Goal: Information Seeking & Learning: Understand process/instructions

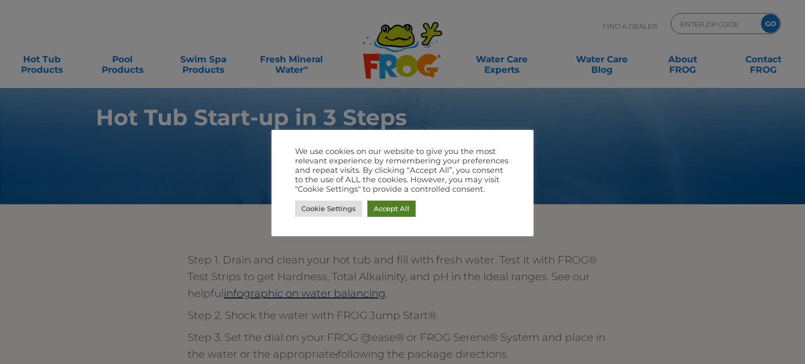
click at [388, 207] on link "Accept All" at bounding box center [391, 209] width 48 height 16
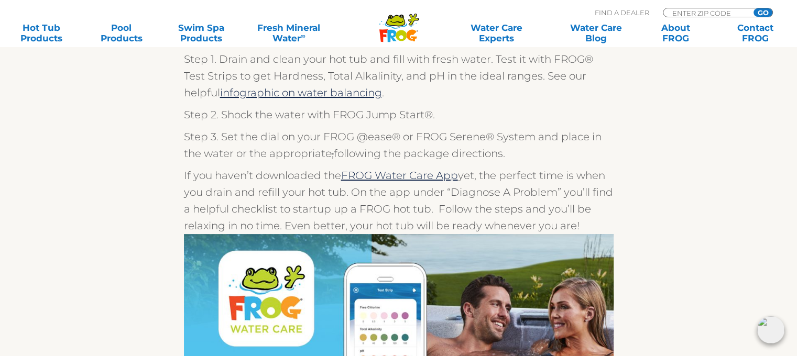
scroll to position [105, 0]
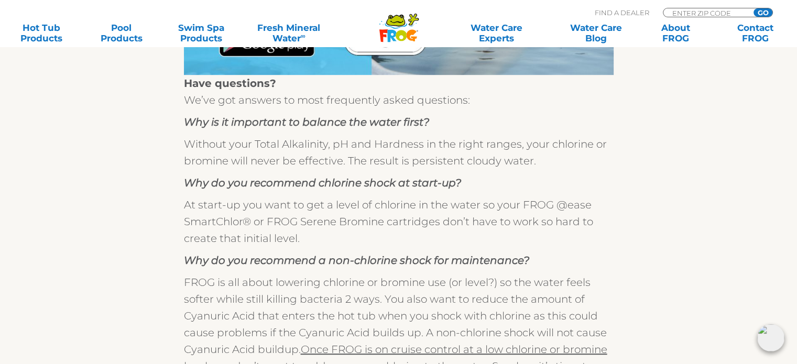
scroll to position [472, 0]
